Goal: Task Accomplishment & Management: Use online tool/utility

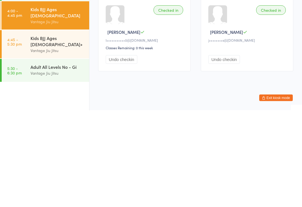
click at [70, 166] on div "Vantage Jiu Jitsu" at bounding box center [57, 169] width 54 height 6
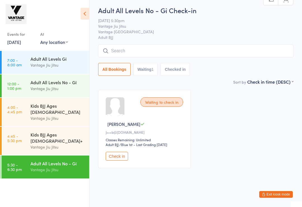
click at [145, 54] on input "search" at bounding box center [195, 50] width 195 height 13
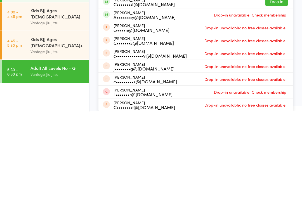
type input "Cam"
click at [275, 93] on button "Drop in" at bounding box center [276, 97] width 22 height 8
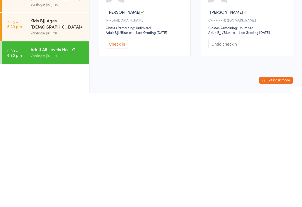
scroll to position [16, 0]
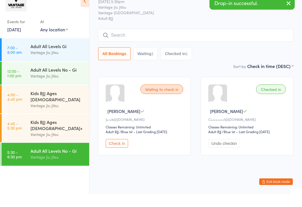
click at [153, 42] on input "search" at bounding box center [195, 48] width 195 height 13
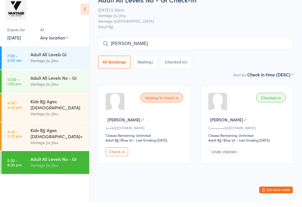
scroll to position [0, 0]
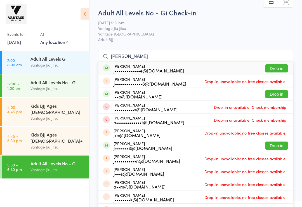
type input "[PERSON_NAME]"
click at [282, 69] on button "Drop in" at bounding box center [276, 68] width 22 height 8
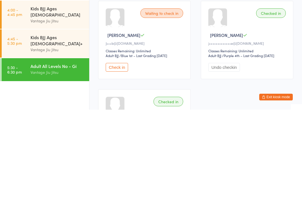
scroll to position [4, 0]
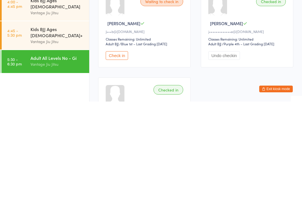
click at [122, 94] on div "Waiting to check in [PERSON_NAME]•••b@[DOMAIN_NAME] Classes Remaining: Unlimite…" at bounding box center [144, 133] width 93 height 78
click at [121, 157] on button "Check in" at bounding box center [117, 161] width 22 height 9
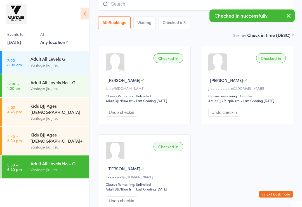
scroll to position [0, 0]
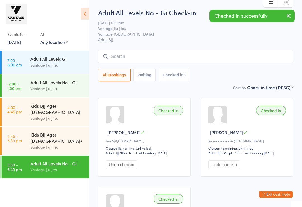
click at [141, 59] on input "search" at bounding box center [195, 56] width 195 height 13
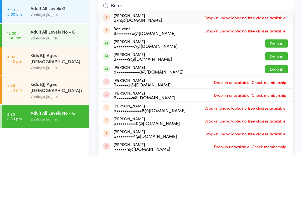
type input "Ben z"
click at [274, 116] on button "Drop in" at bounding box center [276, 120] width 22 height 8
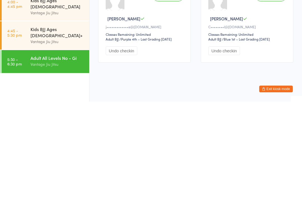
scroll to position [106, 0]
